Goal: Task Accomplishment & Management: Use online tool/utility

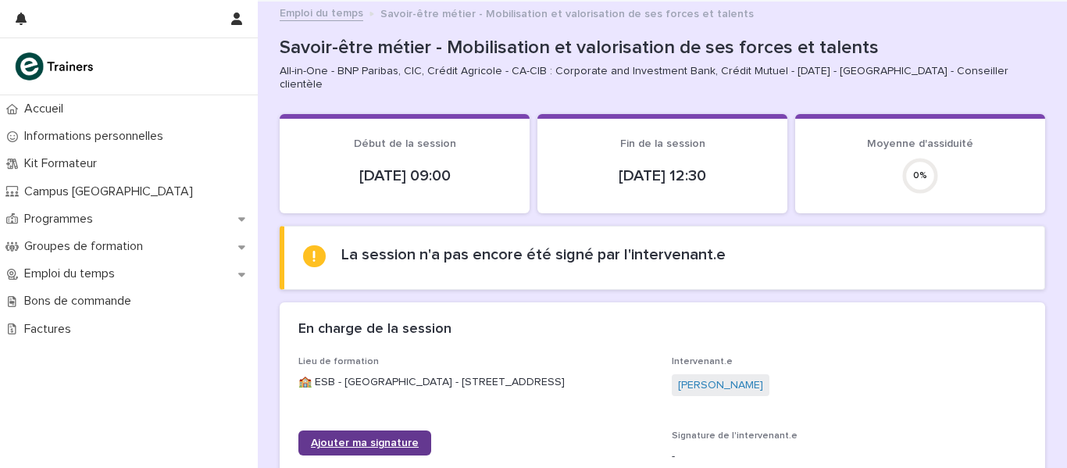
scroll to position [78, 0]
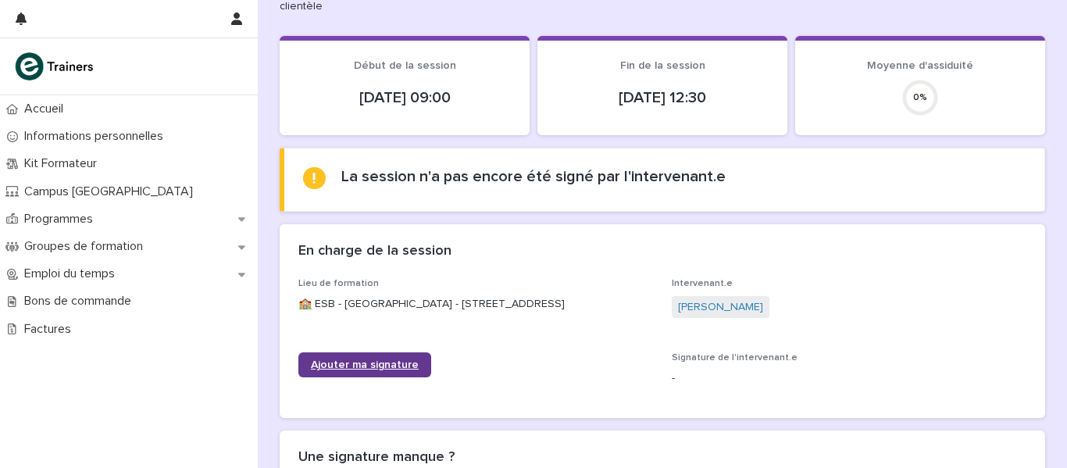
click at [379, 359] on span "Ajouter ma signature" at bounding box center [365, 364] width 108 height 11
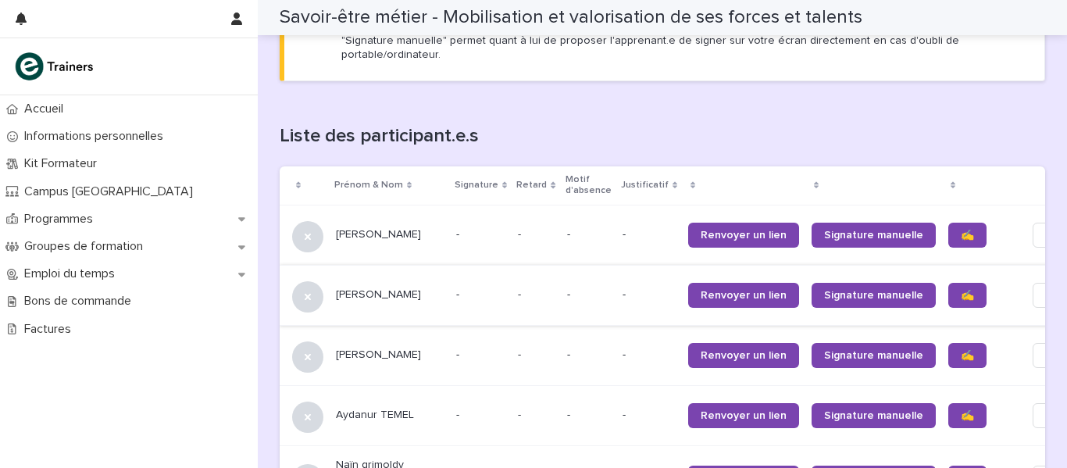
scroll to position [937, 0]
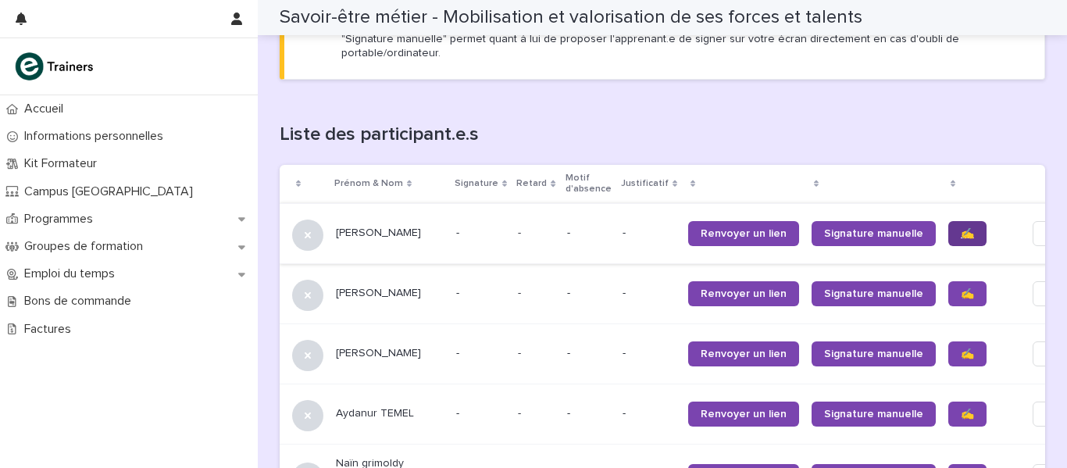
click at [961, 228] on span "✍️" at bounding box center [967, 233] width 13 height 11
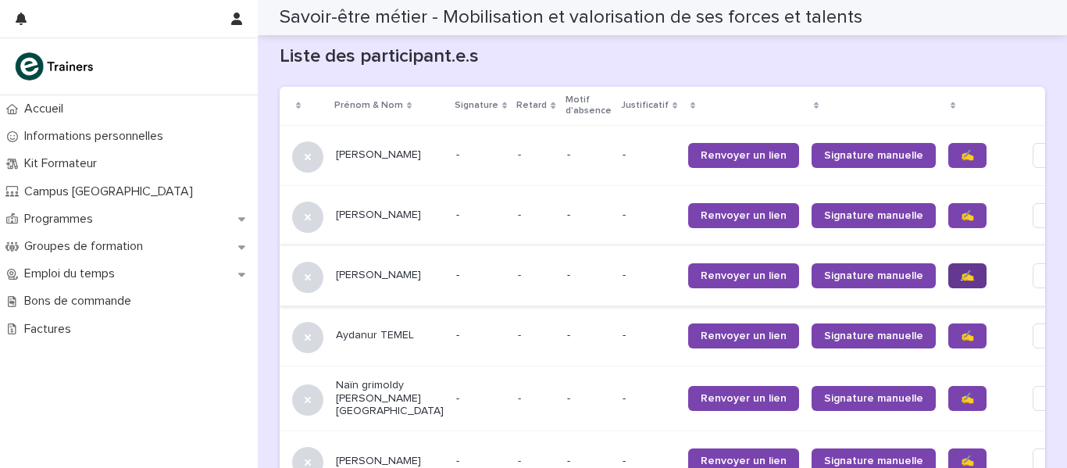
click at [961, 270] on span "✍️" at bounding box center [967, 275] width 13 height 11
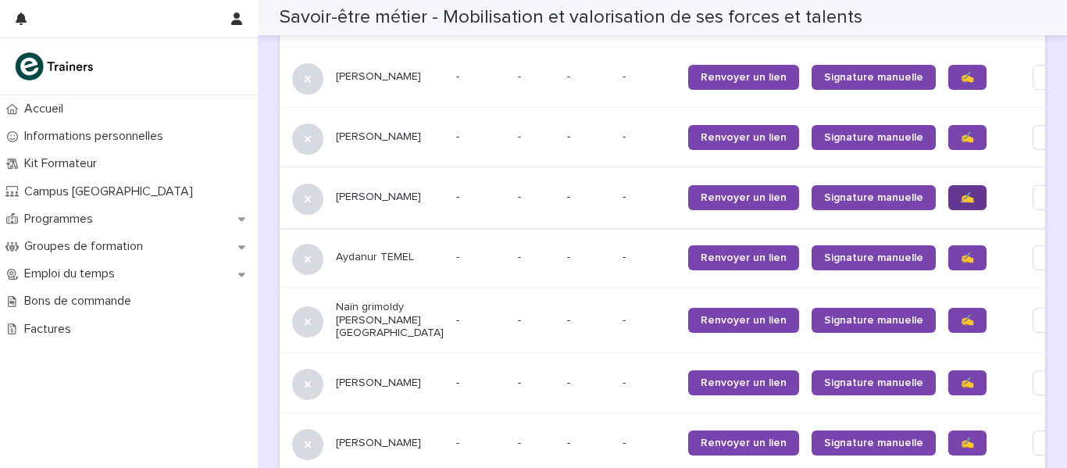
scroll to position [1172, 0]
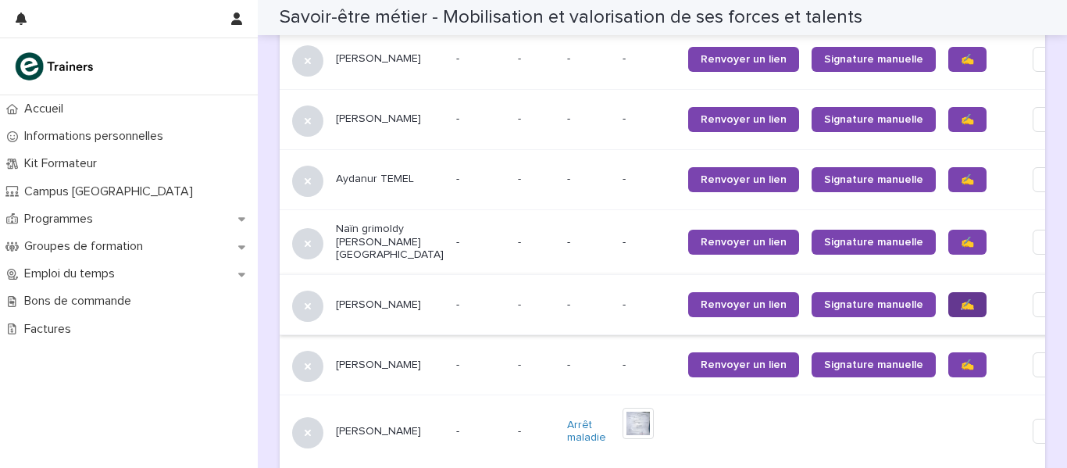
click at [961, 299] on span "✍️" at bounding box center [967, 304] width 13 height 11
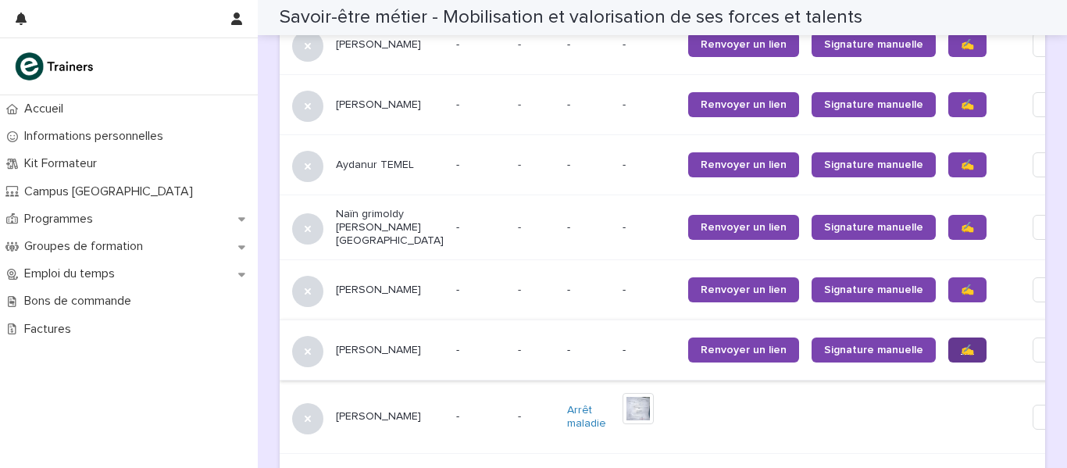
click at [901, 348] on tbody "[PERSON_NAME] - - - - - Renvoyer un lien Signature manuelle ✍️ Edit [PERSON_NAM…" at bounding box center [692, 296] width 824 height 685
click at [961, 344] on span "✍️" at bounding box center [967, 349] width 13 height 11
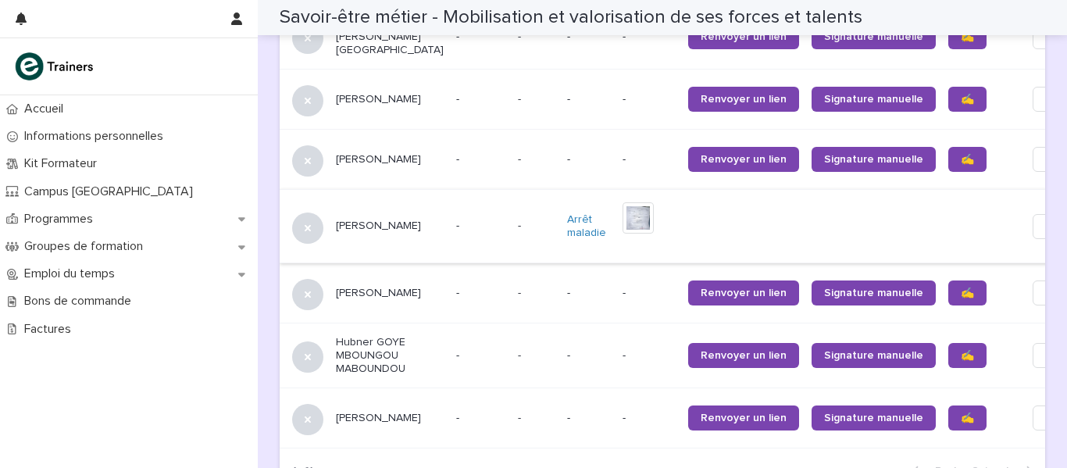
scroll to position [1406, 0]
